Goal: Information Seeking & Learning: Learn about a topic

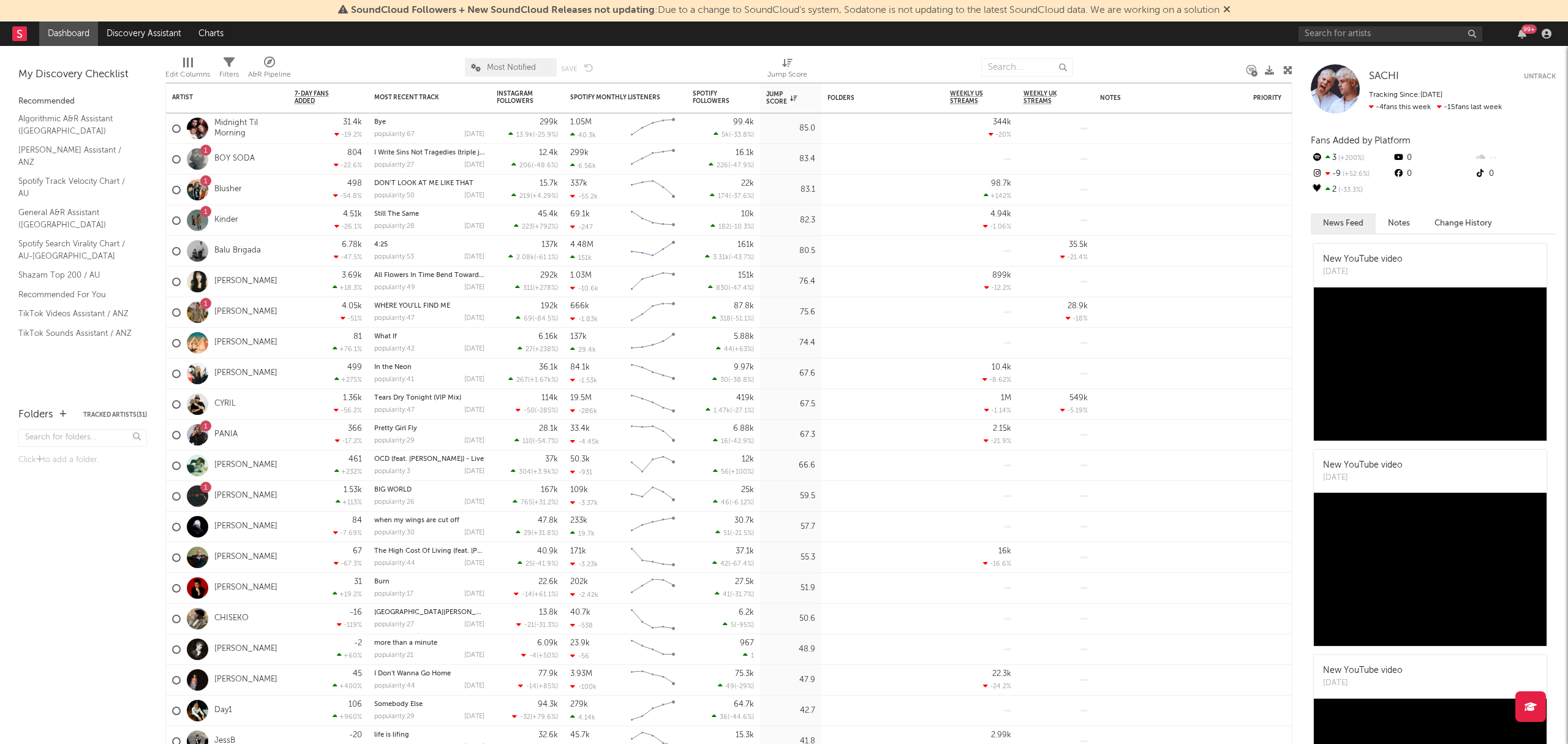
click at [778, 101] on div "Jump Score" at bounding box center [781, 98] width 31 height 15
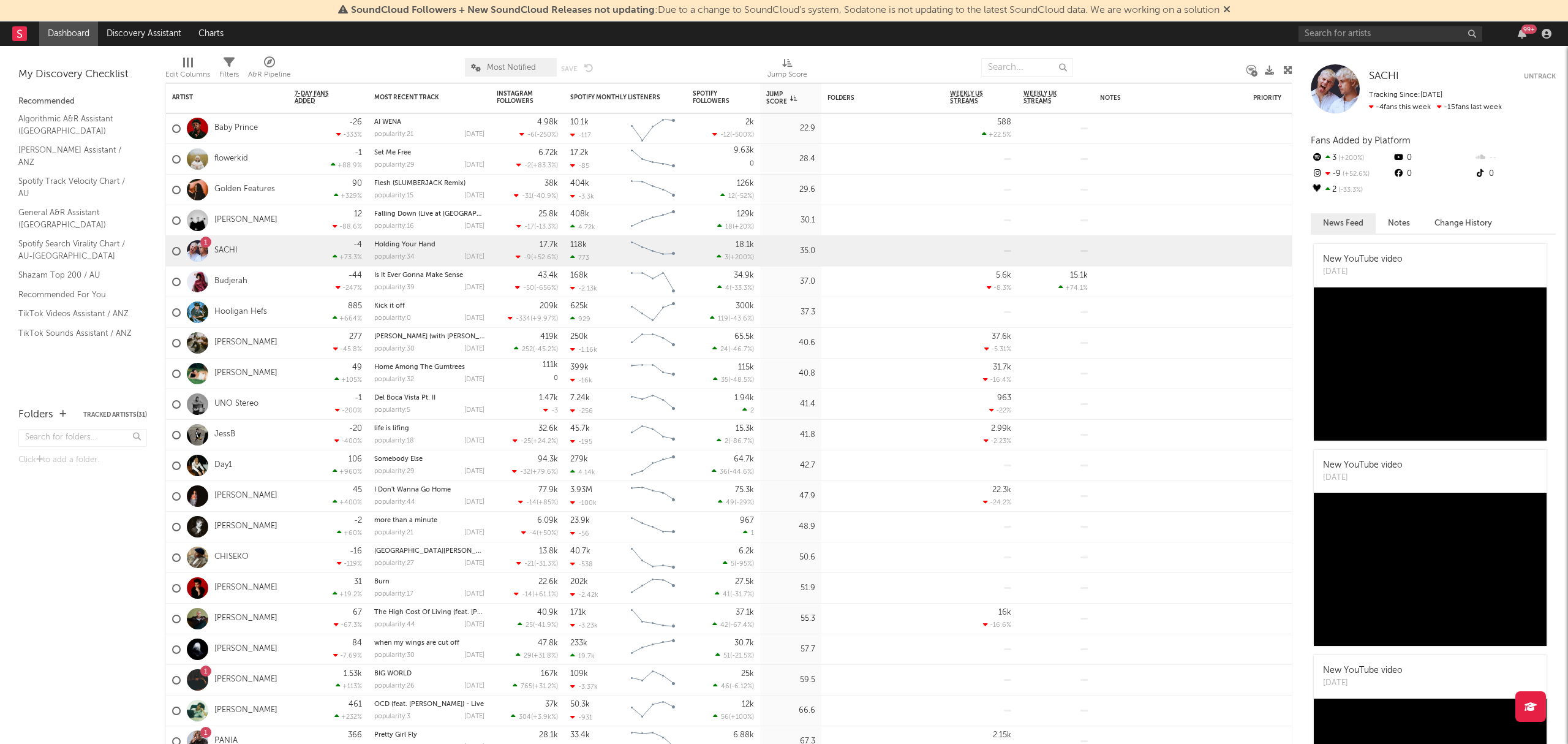
click at [778, 101] on div "Jump Score" at bounding box center [781, 98] width 31 height 15
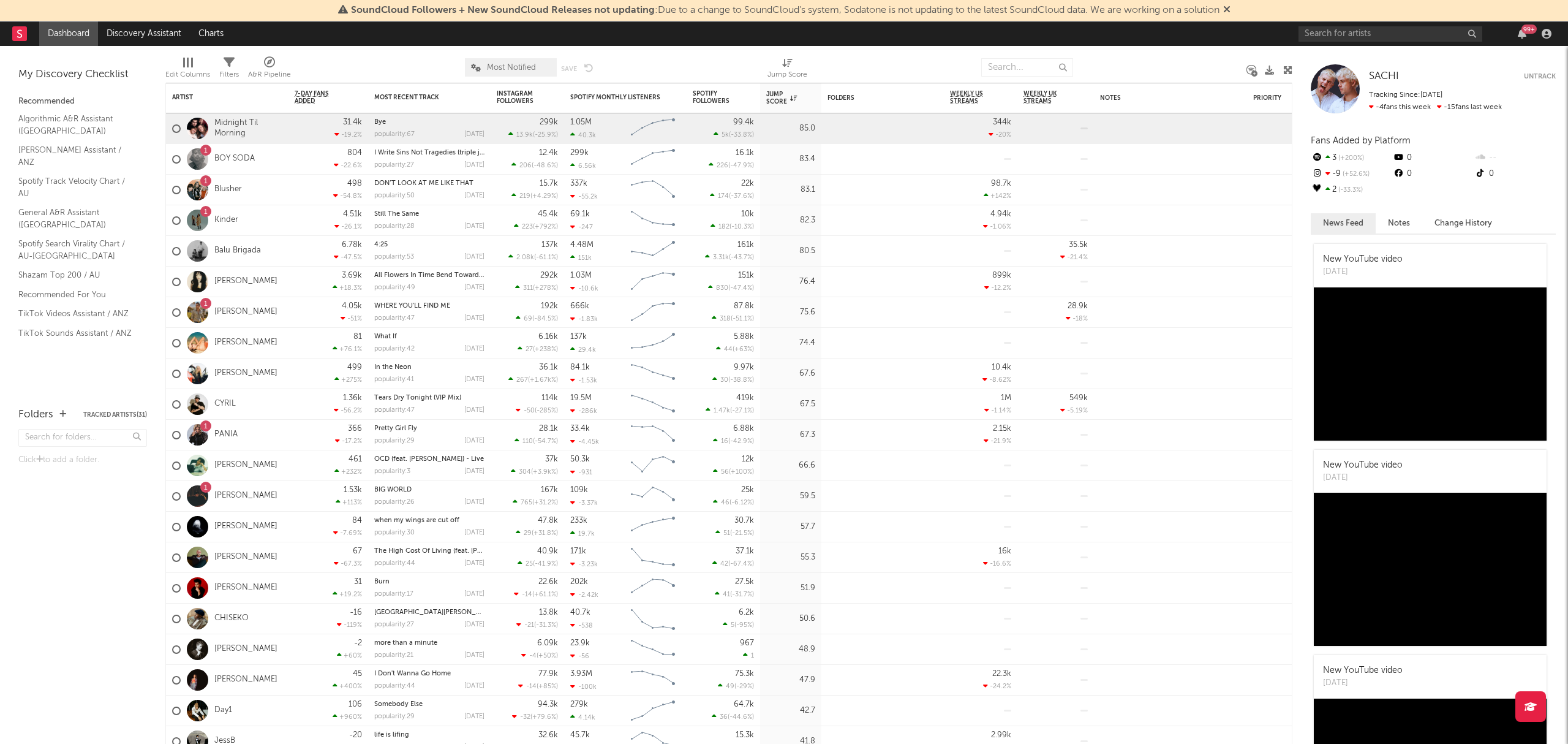
click at [841, 128] on div at bounding box center [883, 125] width 122 height 24
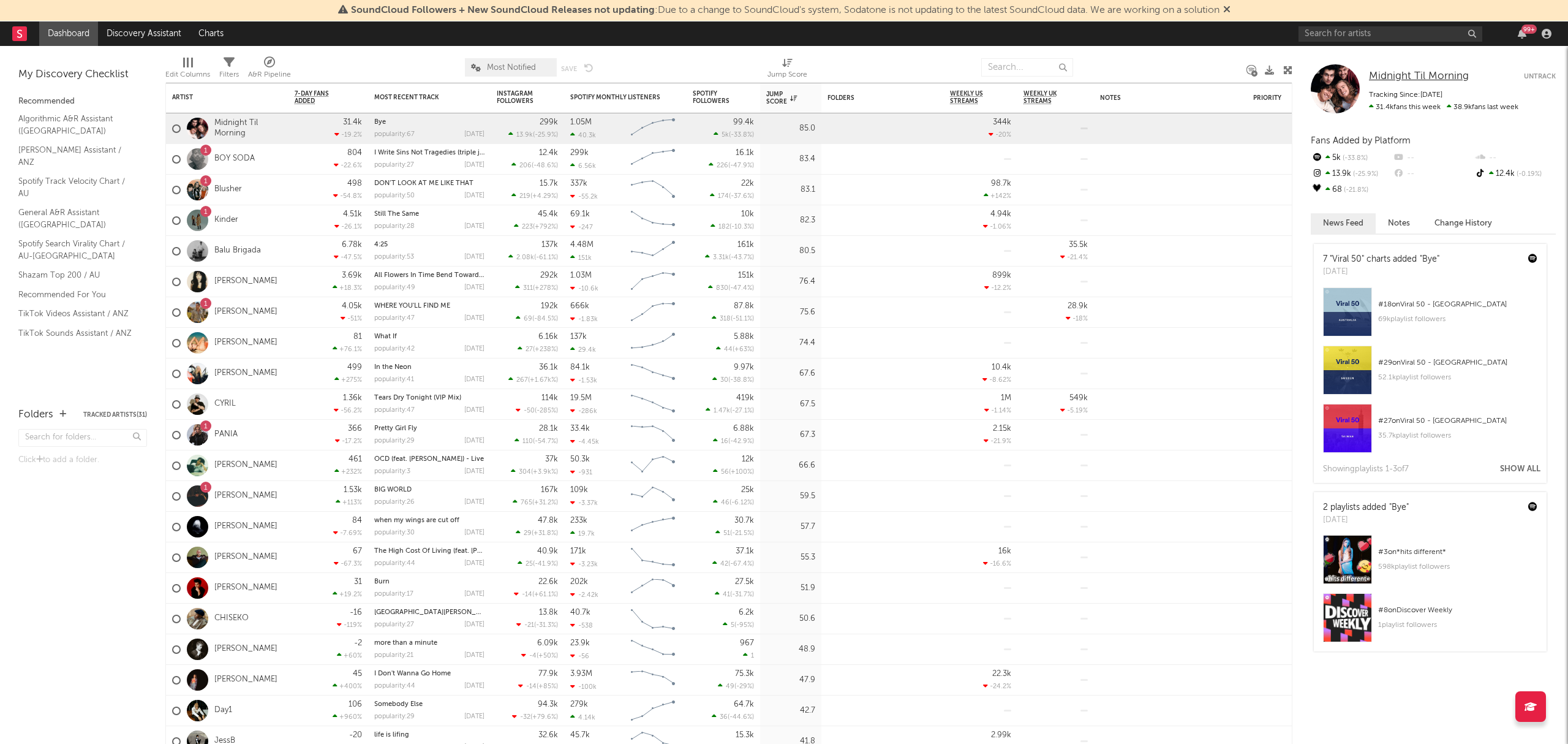
drag, startPoint x: 1424, startPoint y: 65, endPoint x: 1461, endPoint y: 76, distance: 38.6
click at [302, 185] on div "498 -54.8 %" at bounding box center [328, 189] width 67 height 30
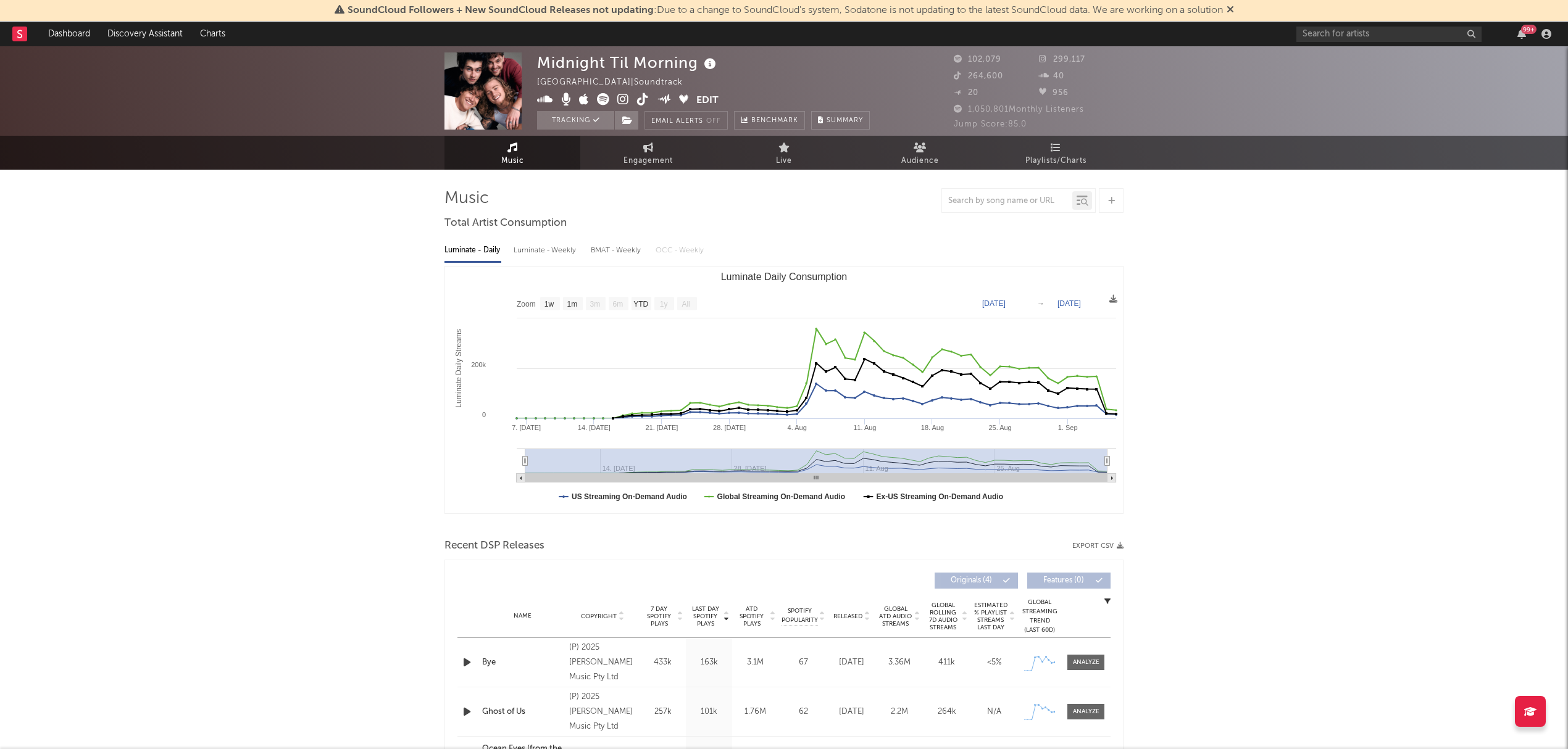
select select "1w"
